Goal: Check status

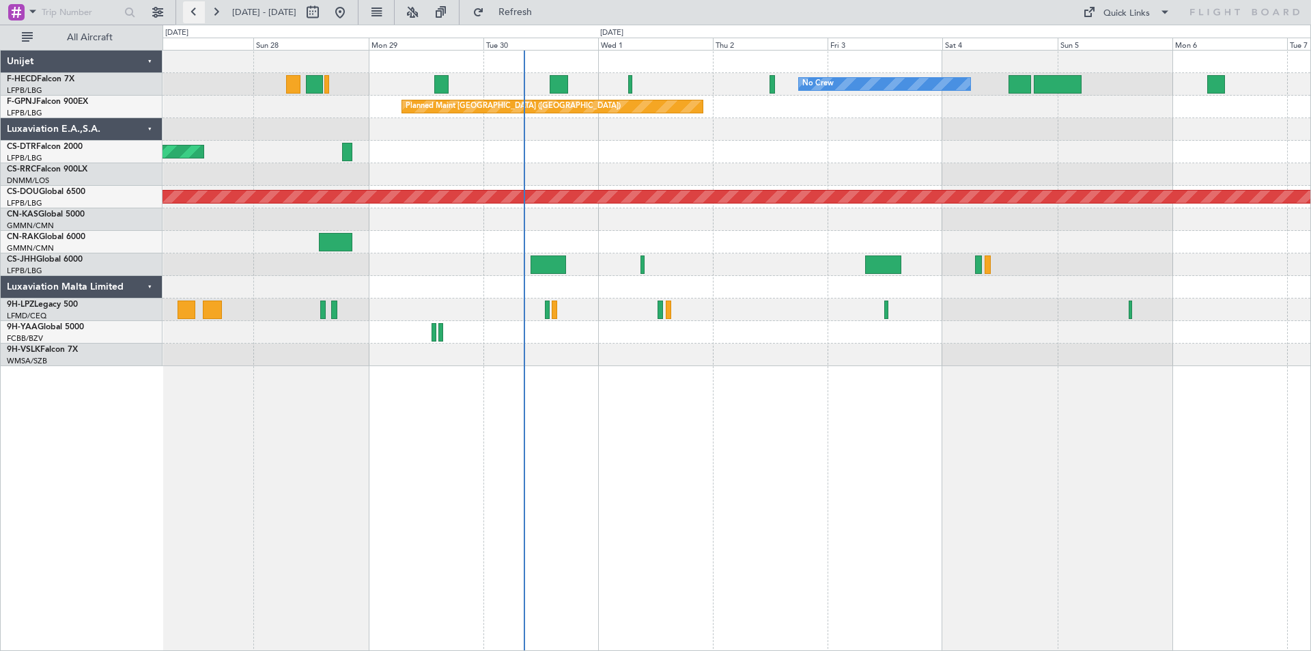
click at [193, 12] on button at bounding box center [194, 12] width 22 height 22
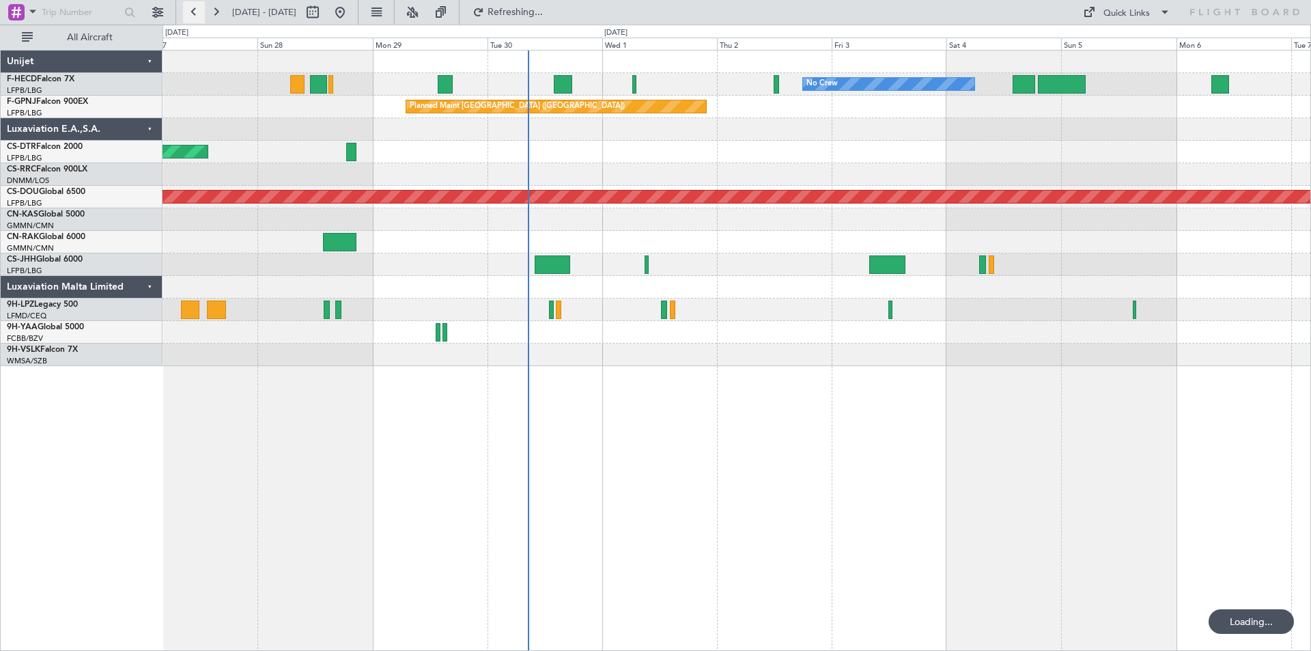
click at [193, 12] on button at bounding box center [194, 12] width 22 height 22
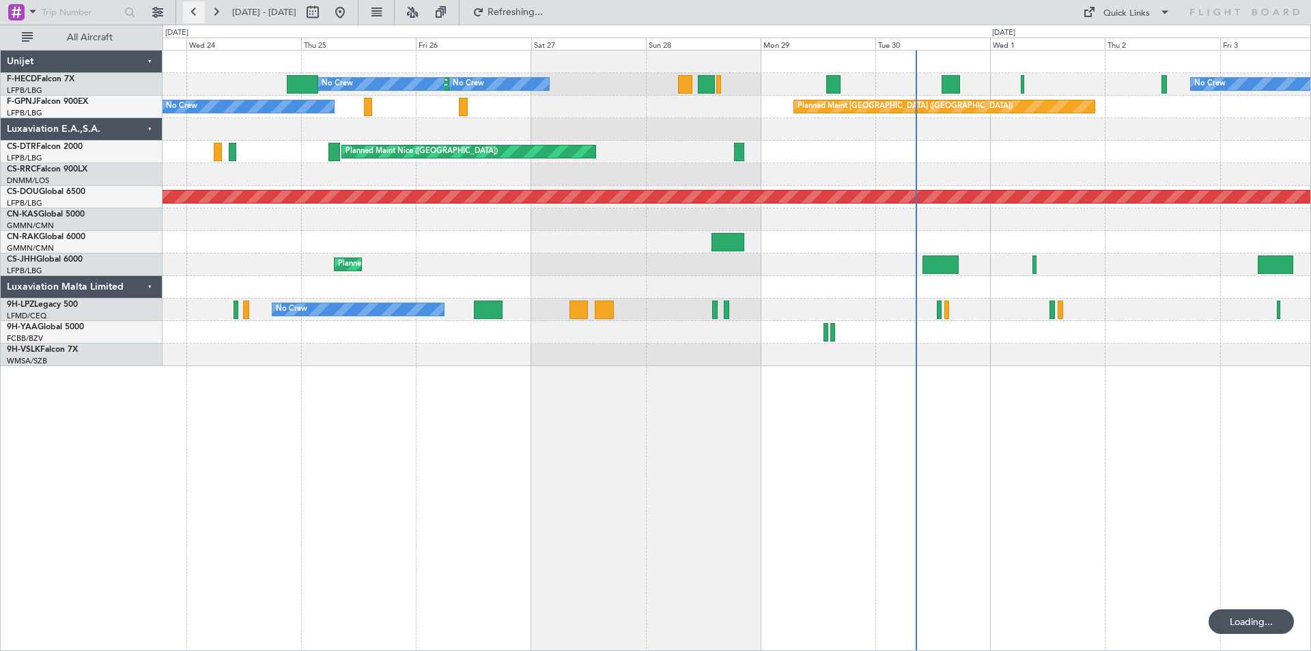
click at [193, 12] on button at bounding box center [194, 12] width 22 height 22
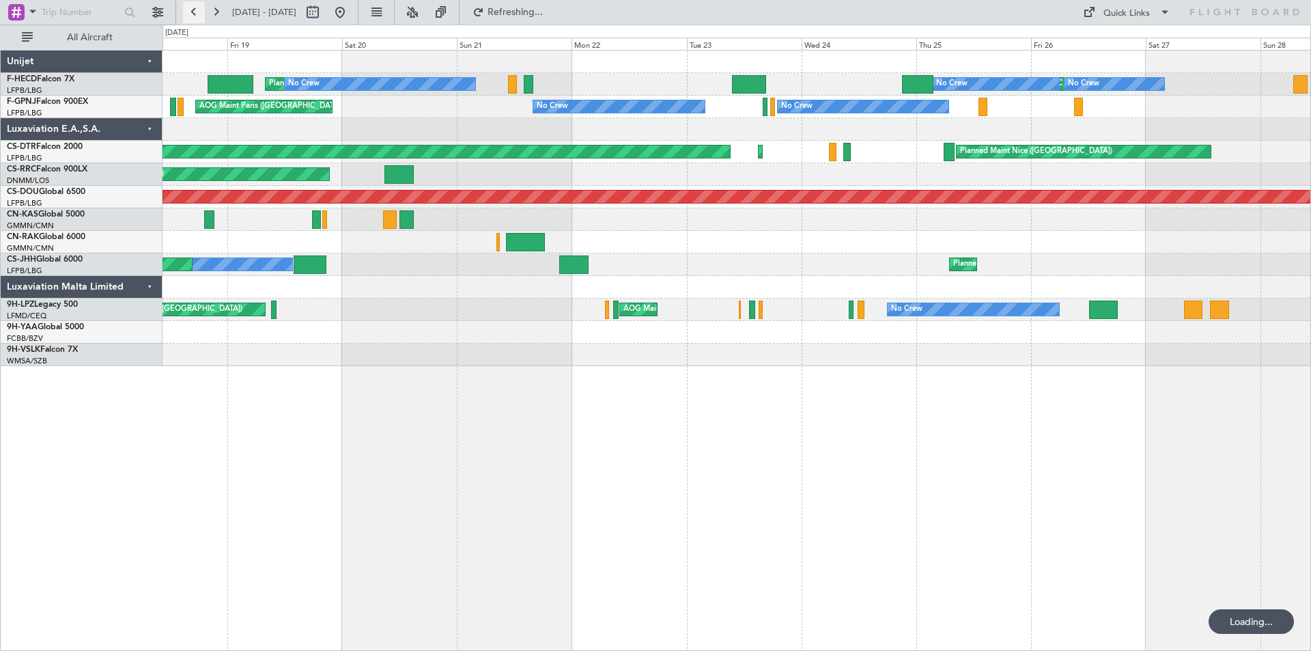
click at [192, 12] on button at bounding box center [194, 12] width 22 height 22
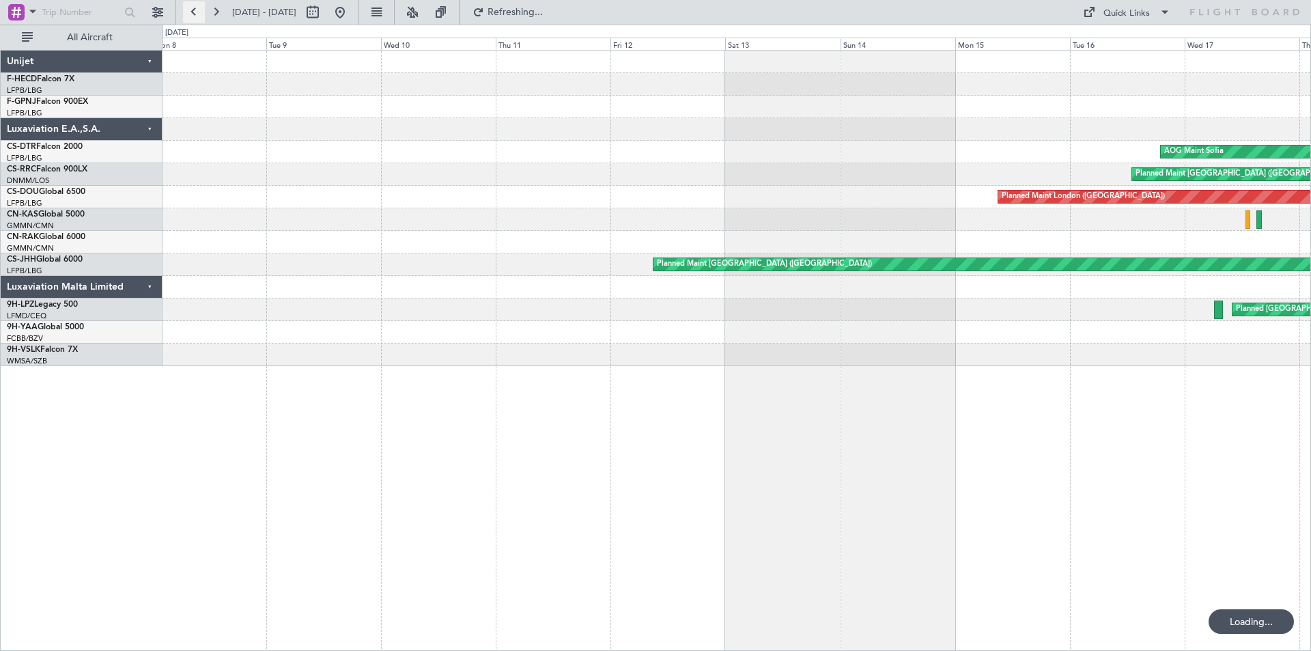
click at [192, 14] on button at bounding box center [194, 12] width 22 height 22
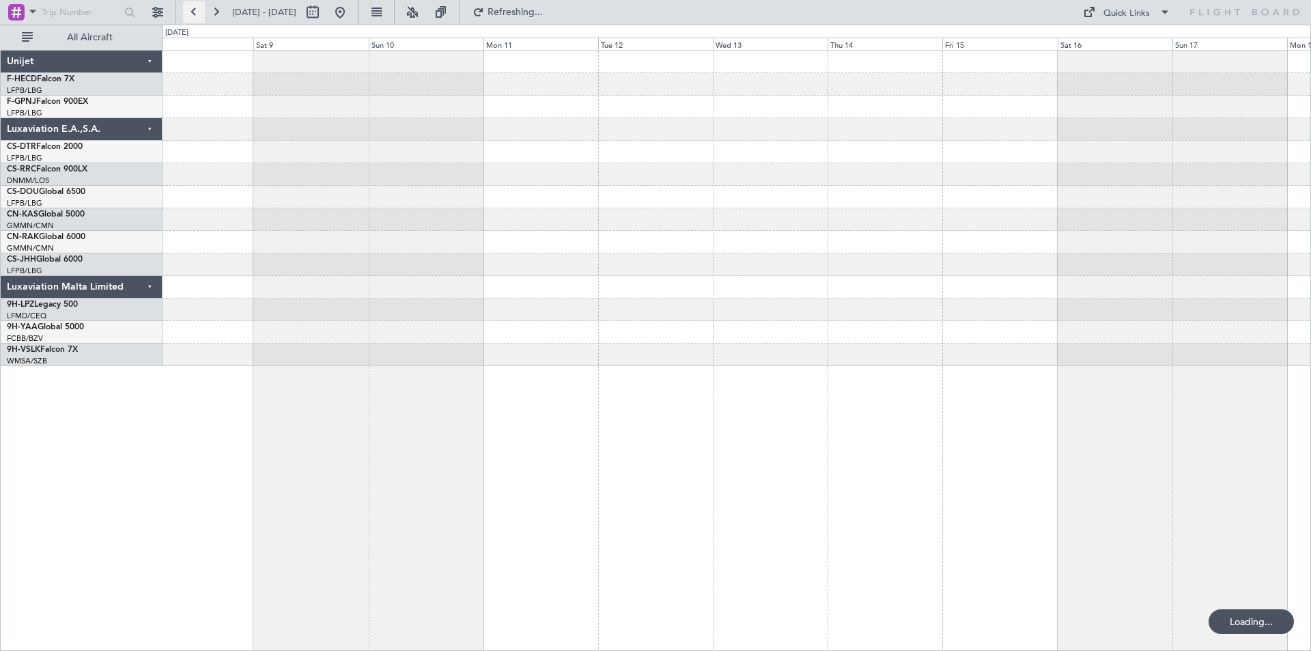
click at [192, 14] on button at bounding box center [194, 12] width 22 height 22
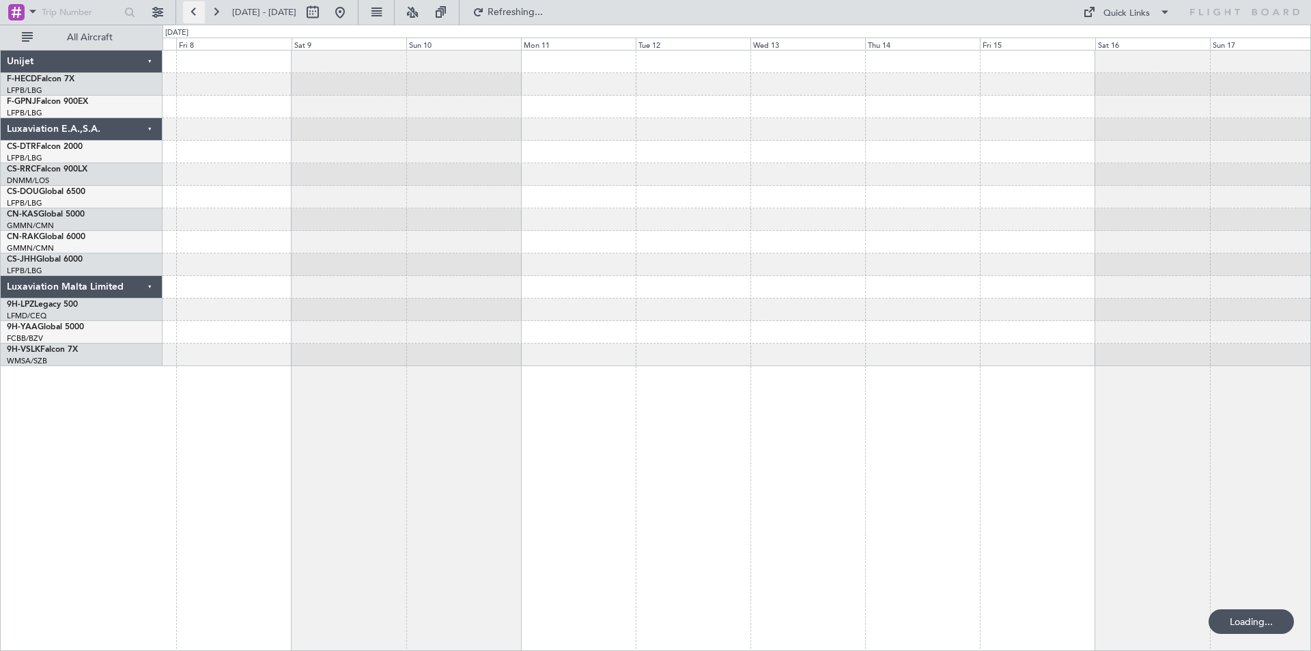
click at [192, 14] on button at bounding box center [194, 12] width 22 height 22
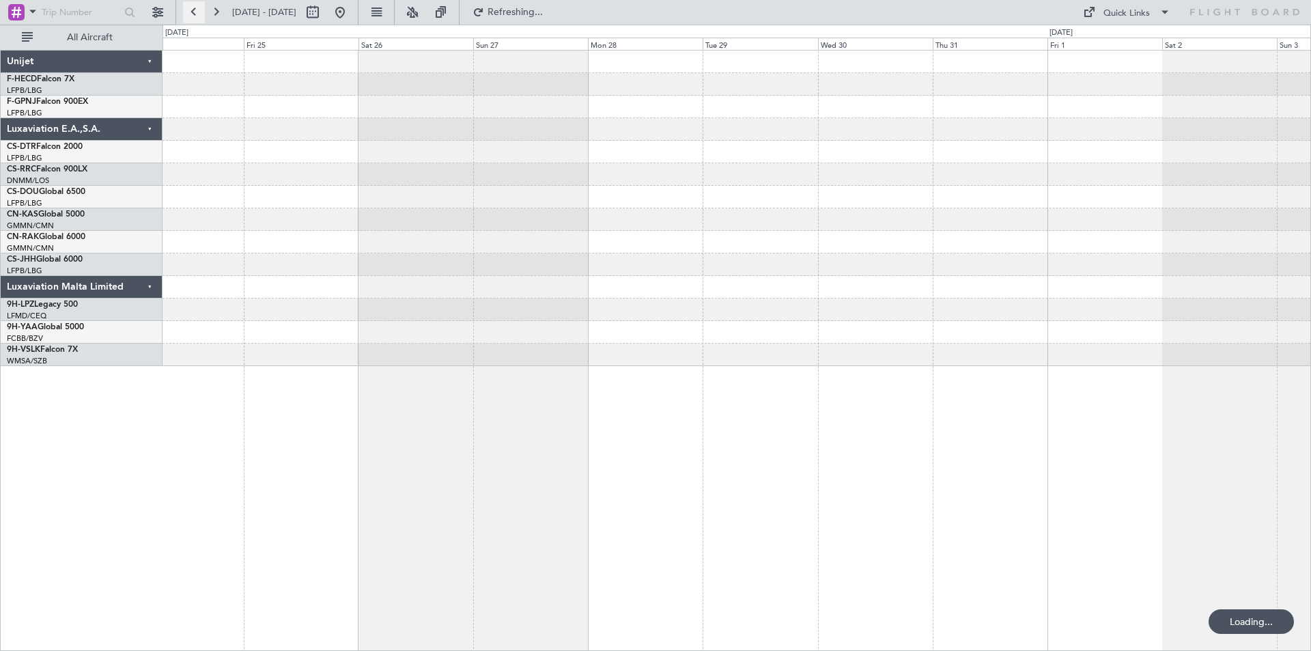
click at [192, 14] on button at bounding box center [194, 12] width 22 height 22
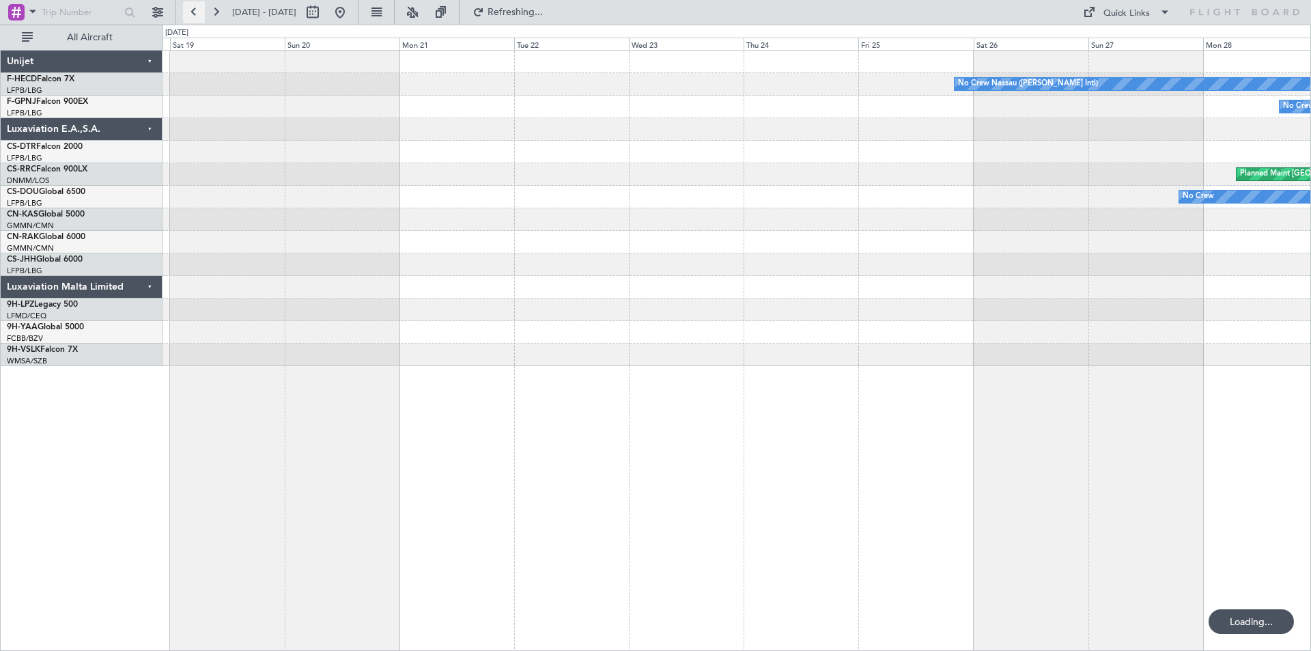
click at [191, 14] on button at bounding box center [194, 12] width 22 height 22
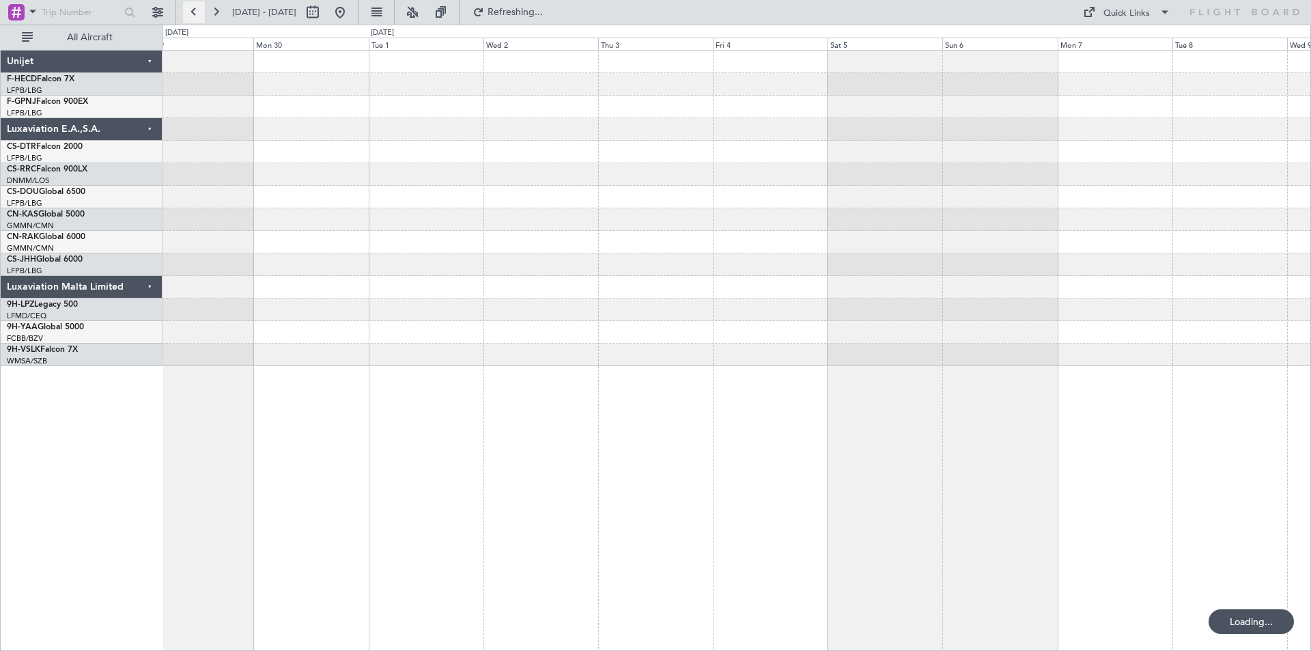
click at [191, 14] on button at bounding box center [194, 12] width 22 height 22
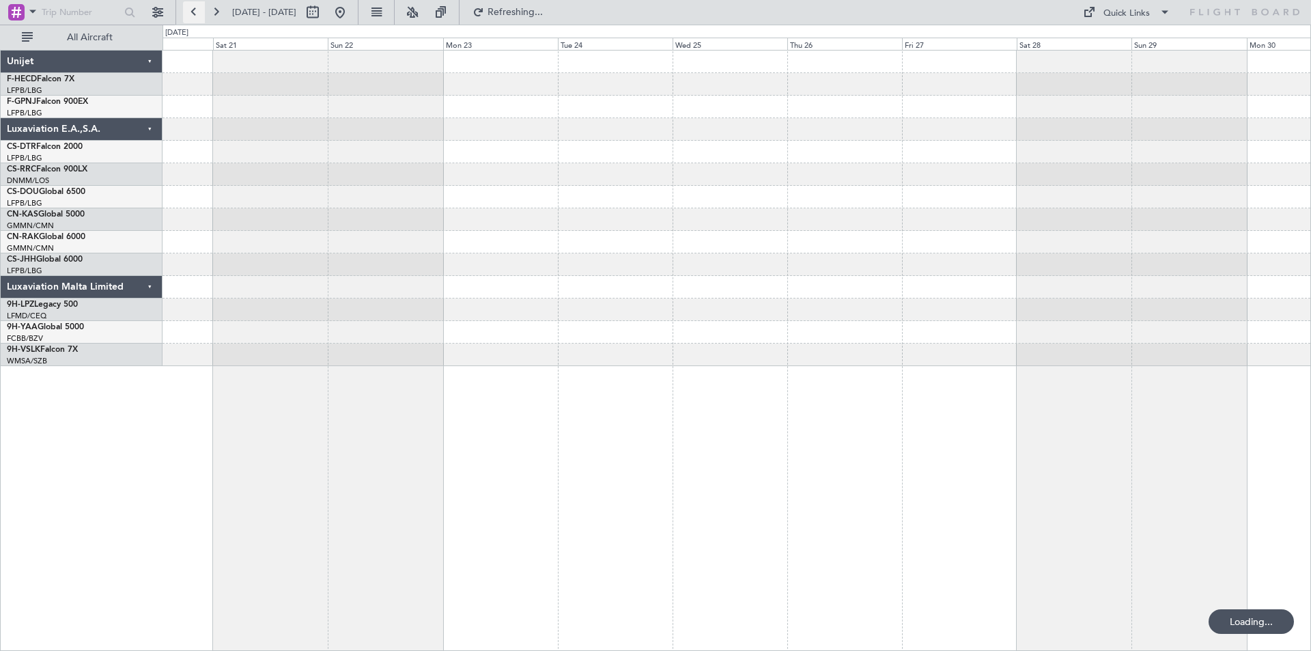
click at [191, 14] on button at bounding box center [194, 12] width 22 height 22
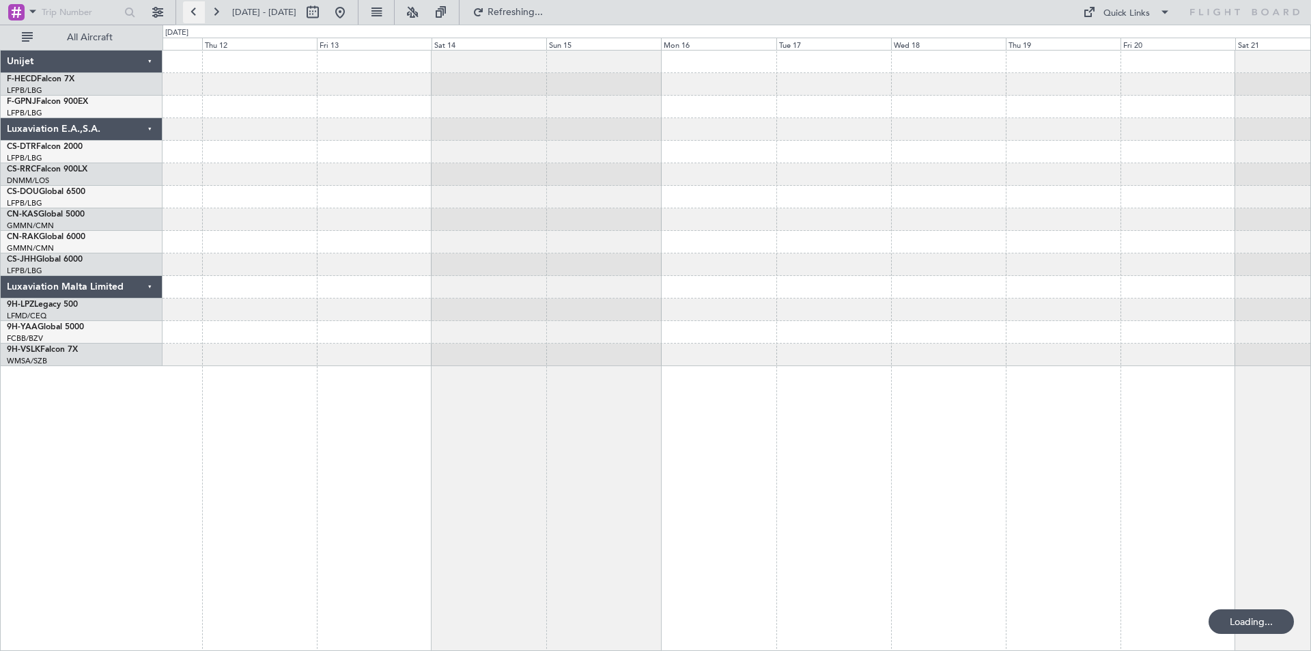
click at [191, 14] on button at bounding box center [194, 12] width 22 height 22
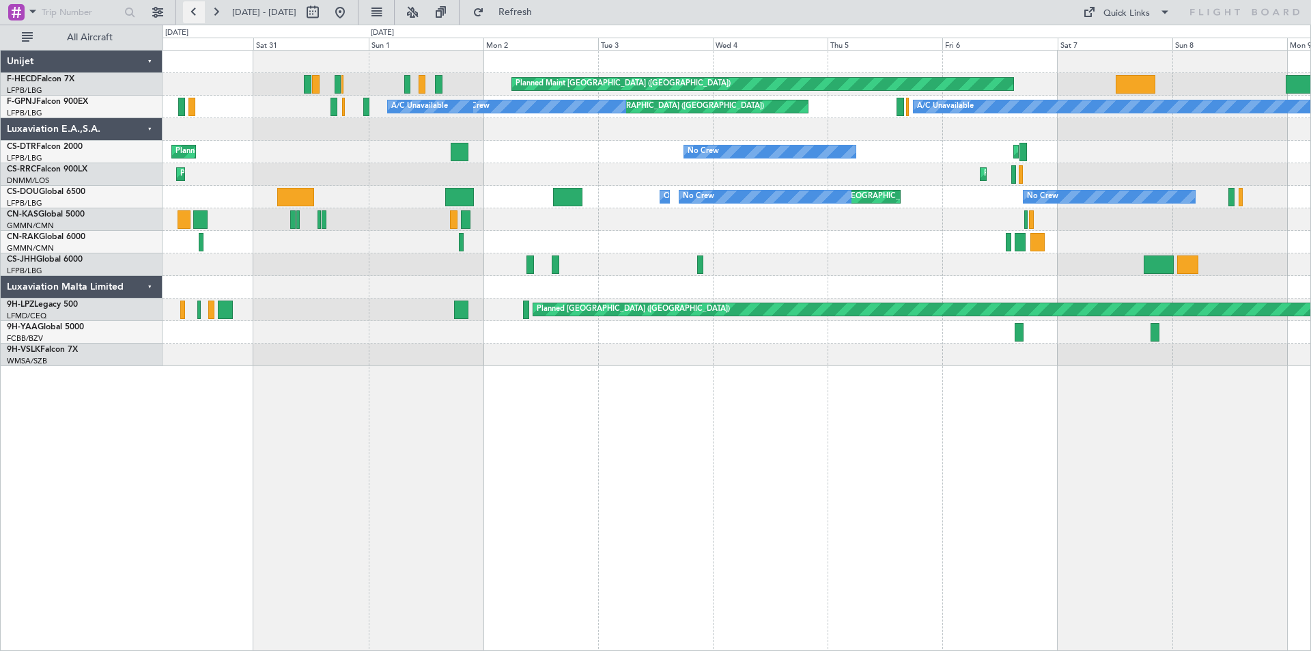
click at [191, 14] on button at bounding box center [194, 12] width 22 height 22
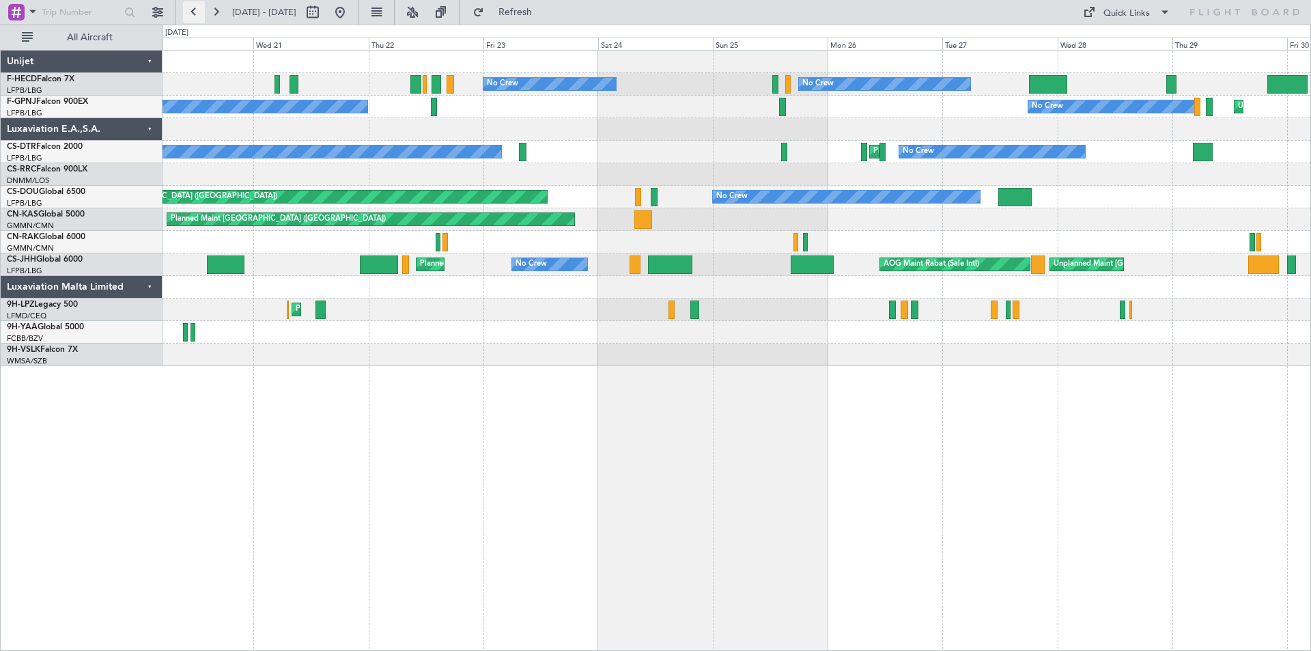
click at [191, 14] on button at bounding box center [194, 12] width 22 height 22
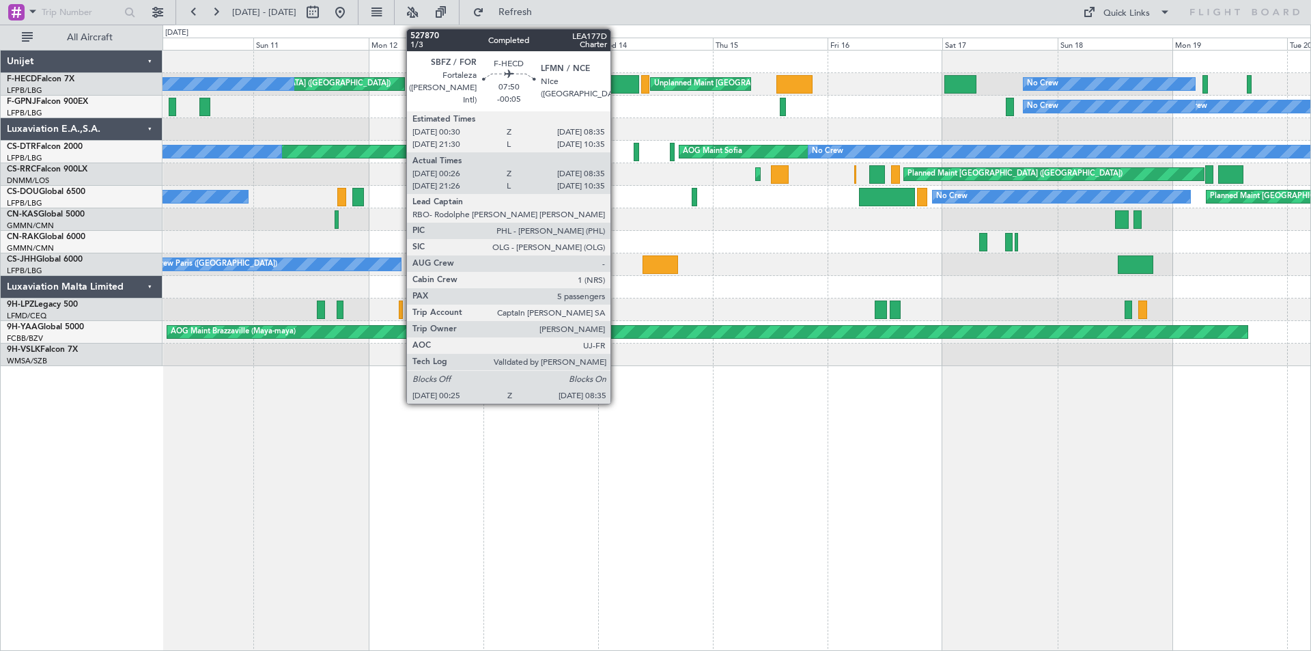
click at [617, 85] on div at bounding box center [620, 84] width 40 height 18
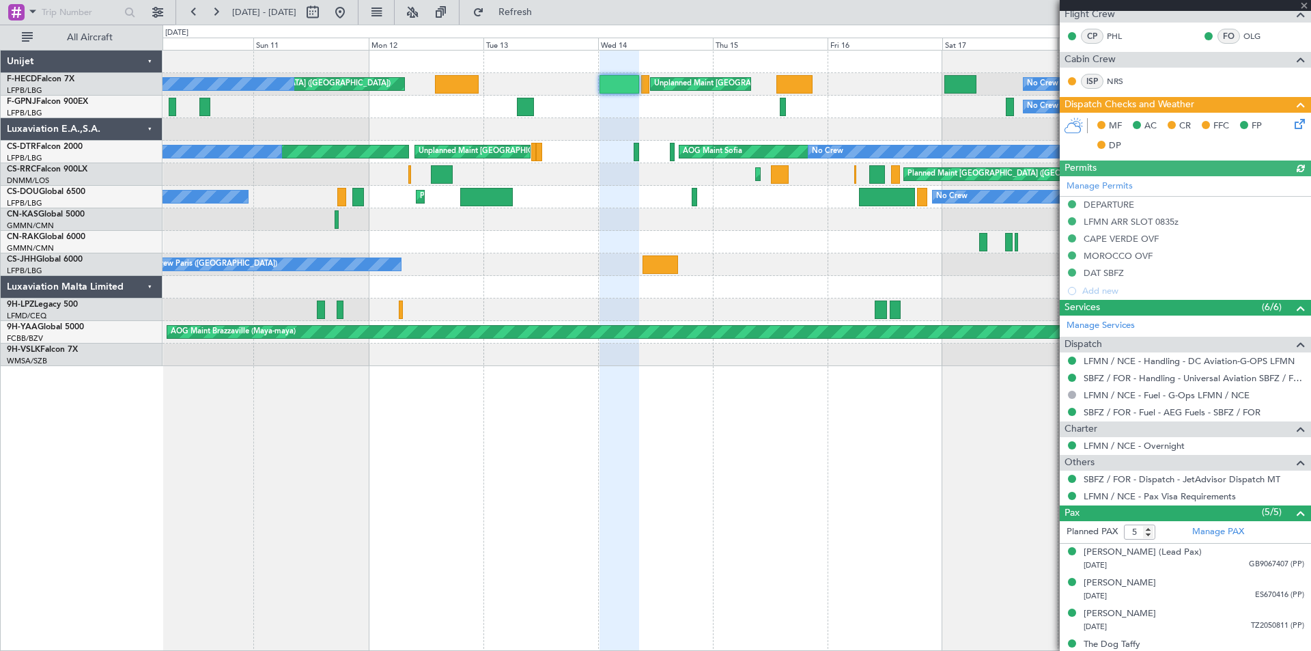
scroll to position [273, 0]
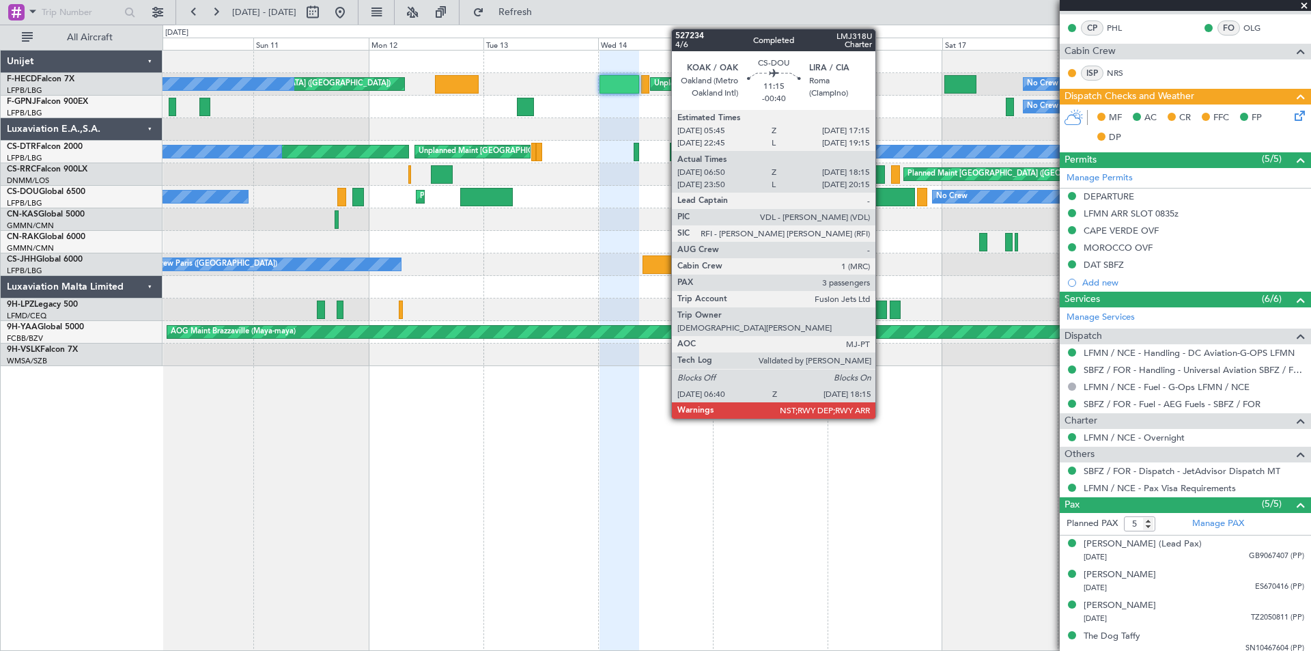
click at [882, 198] on div at bounding box center [887, 197] width 56 height 18
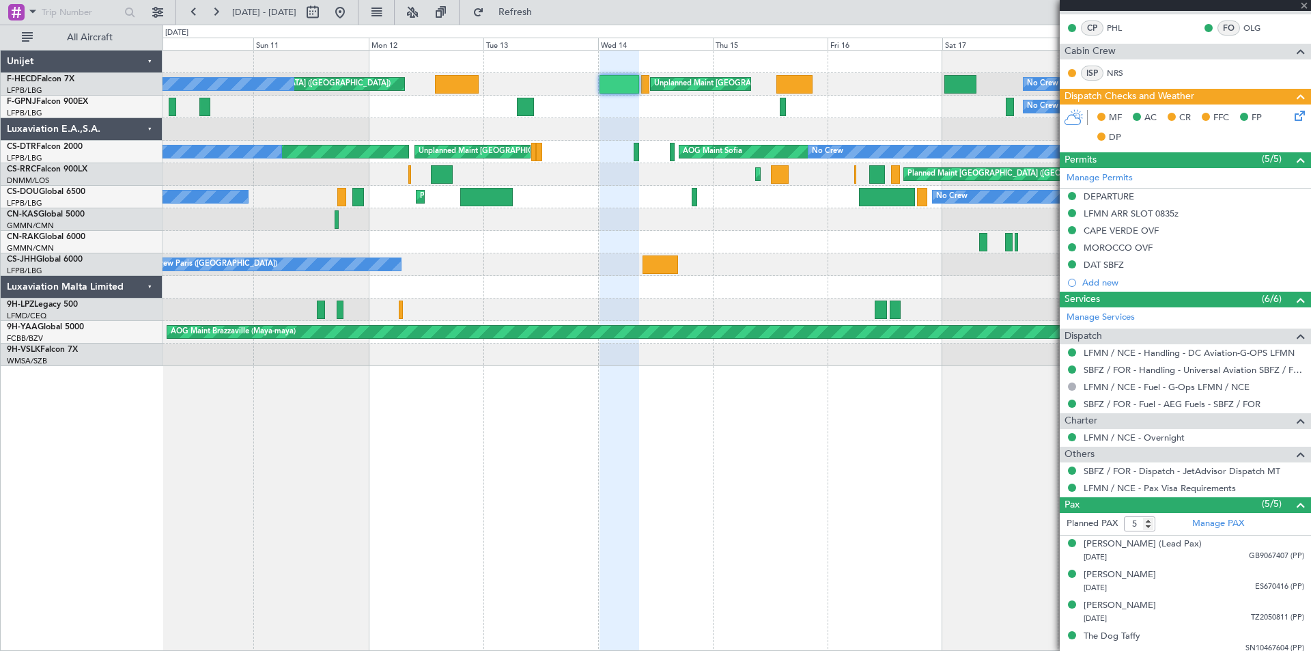
type input "-00:40"
type input "07:00"
type input "18:10"
type input "3"
